Goal: Transaction & Acquisition: Purchase product/service

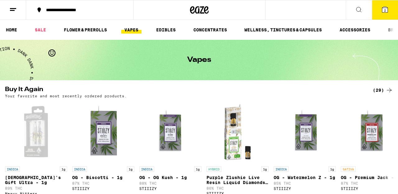
click at [385, 11] on span "2" at bounding box center [385, 10] width 2 height 4
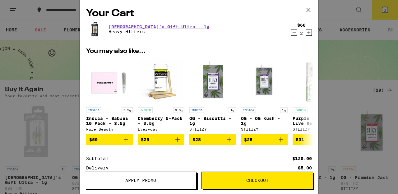
click at [309, 32] on icon "Increment" at bounding box center [309, 32] width 6 height 7
click at [295, 33] on icon "Decrement" at bounding box center [294, 32] width 6 height 7
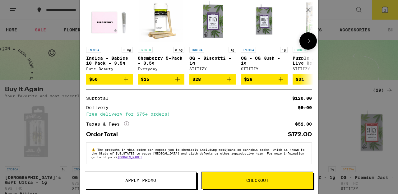
scroll to position [64, 0]
click at [253, 179] on span "Checkout" at bounding box center [257, 180] width 22 height 4
